Goal: Information Seeking & Learning: Learn about a topic

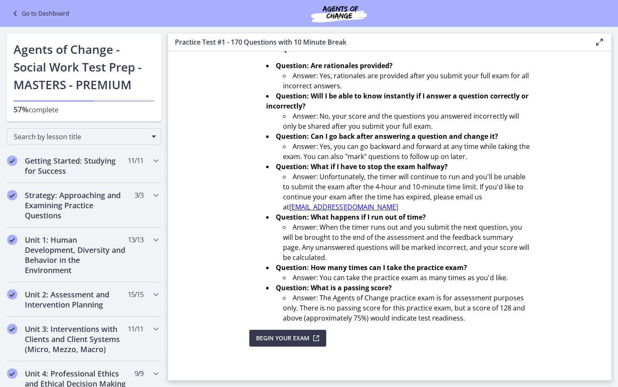
scroll to position [238, 0]
click at [291, 339] on span "Begin Your Exam" at bounding box center [282, 338] width 53 height 10
